Goal: Task Accomplishment & Management: Manage account settings

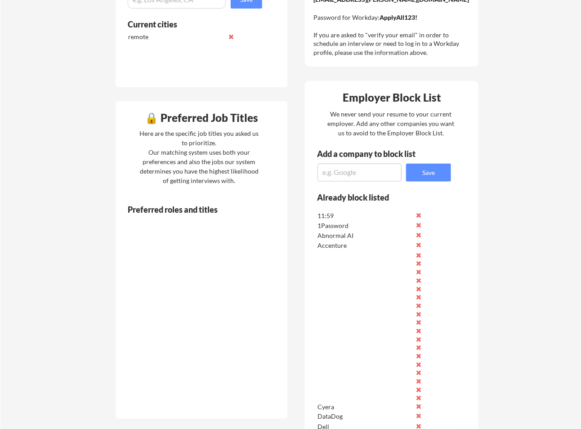
scroll to position [325, 0]
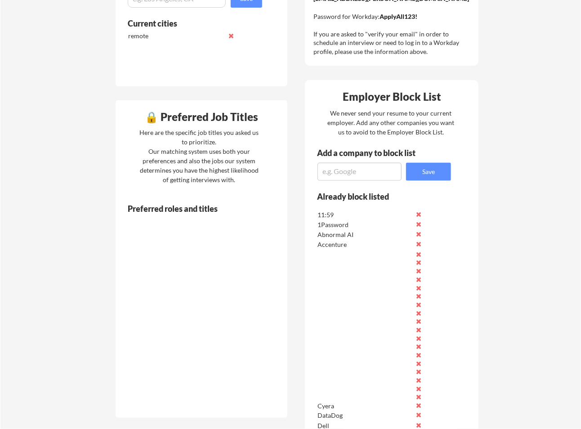
click at [370, 170] on textarea at bounding box center [360, 172] width 84 height 18
paste textarea "SearchStax"
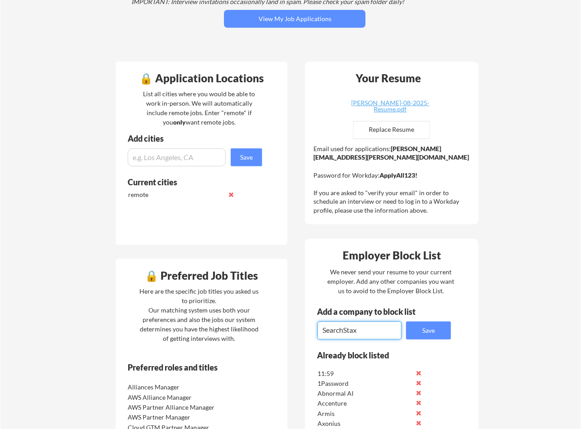
scroll to position [163, 0]
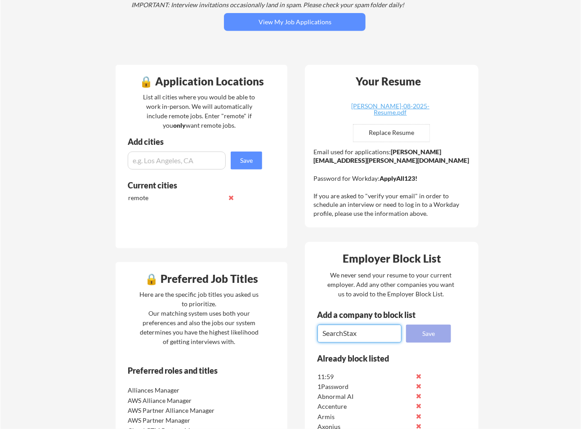
type textarea "SearchStax"
click at [427, 333] on button "Save" at bounding box center [428, 334] width 45 height 18
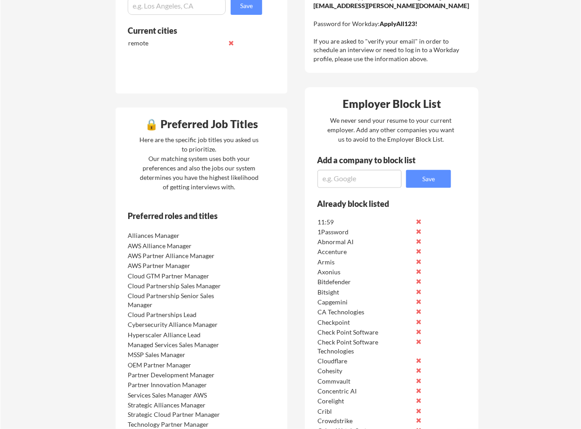
scroll to position [0, 0]
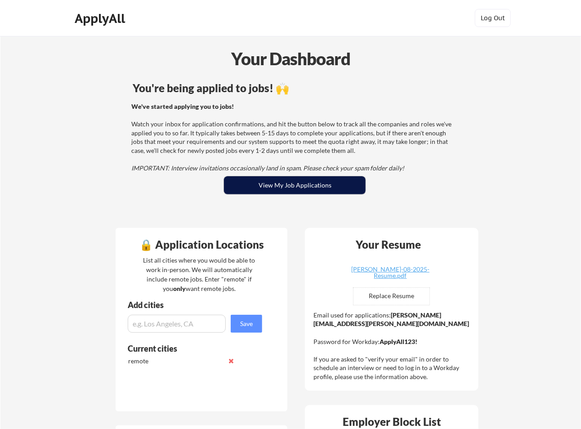
click at [287, 185] on button "View My Job Applications" at bounding box center [295, 185] width 142 height 18
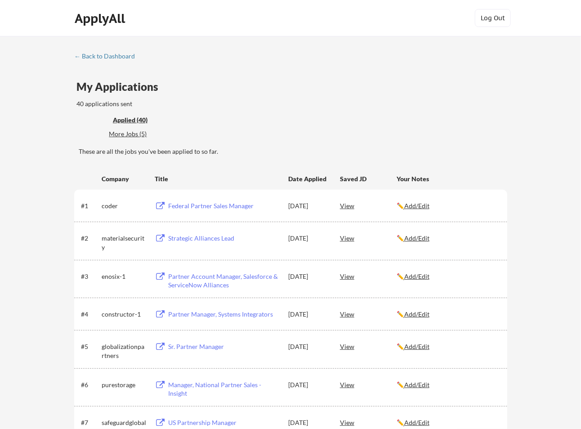
click at [127, 130] on div "More Jobs (5)" at bounding box center [142, 134] width 66 height 9
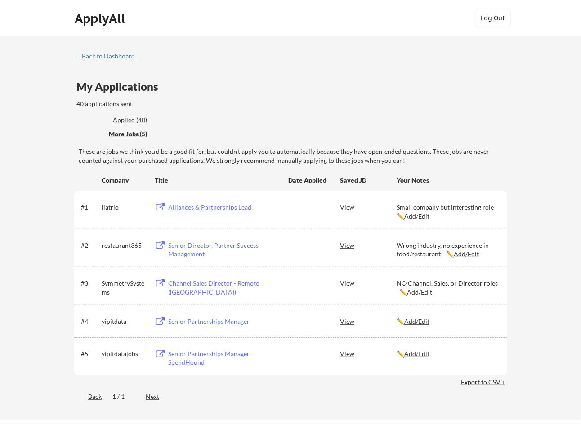
click at [133, 117] on div "Applied (40)" at bounding box center [142, 120] width 58 height 9
